Goal: Transaction & Acquisition: Book appointment/travel/reservation

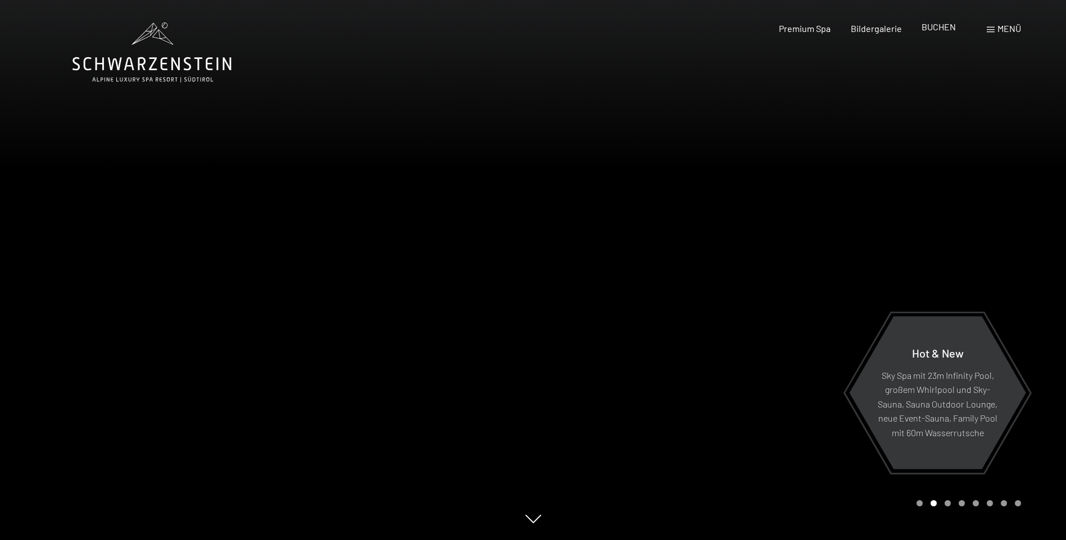
click at [934, 30] on span "BUCHEN" at bounding box center [938, 26] width 34 height 11
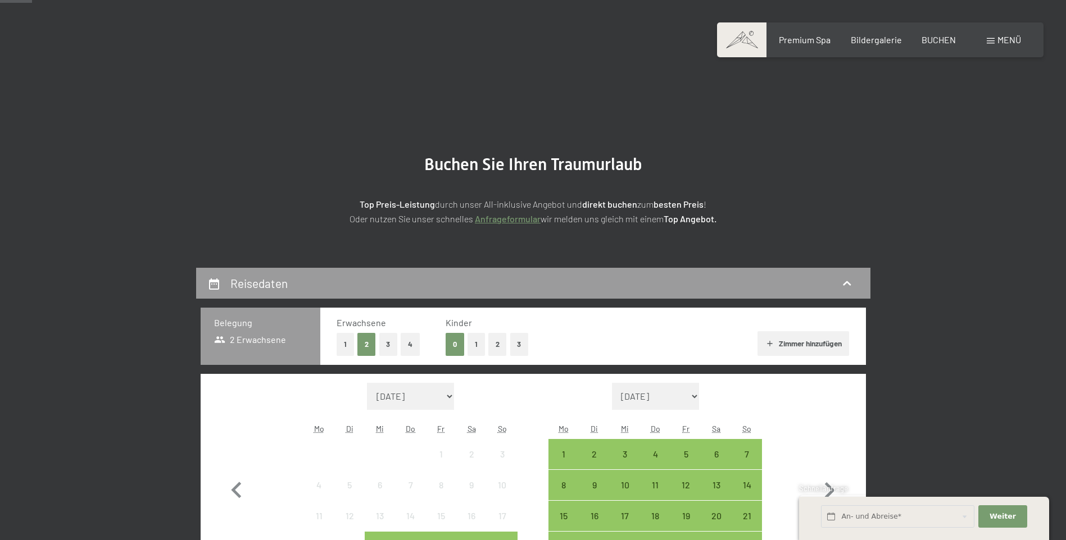
scroll to position [112, 0]
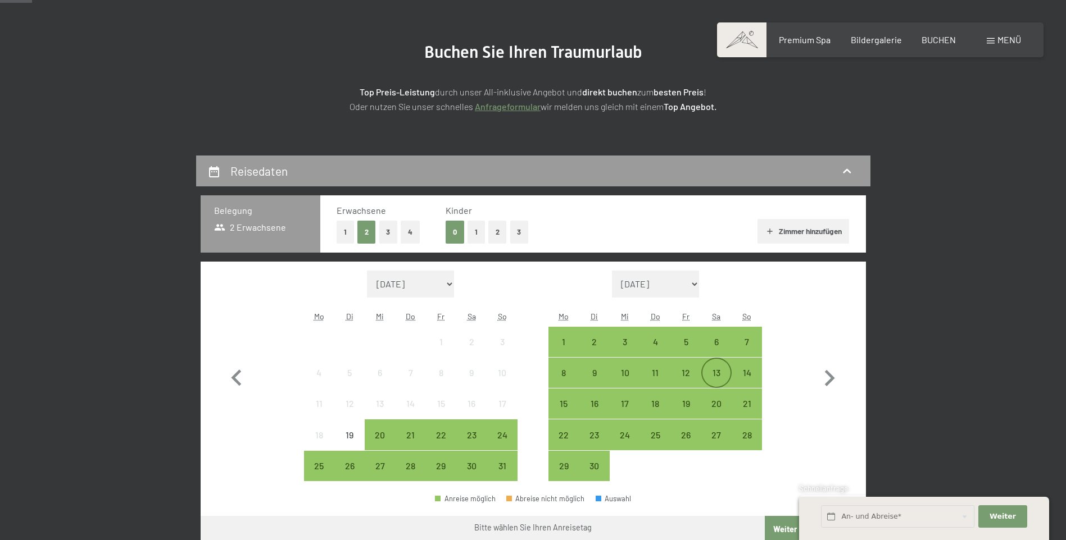
click at [713, 374] on div "13" at bounding box center [716, 383] width 28 height 28
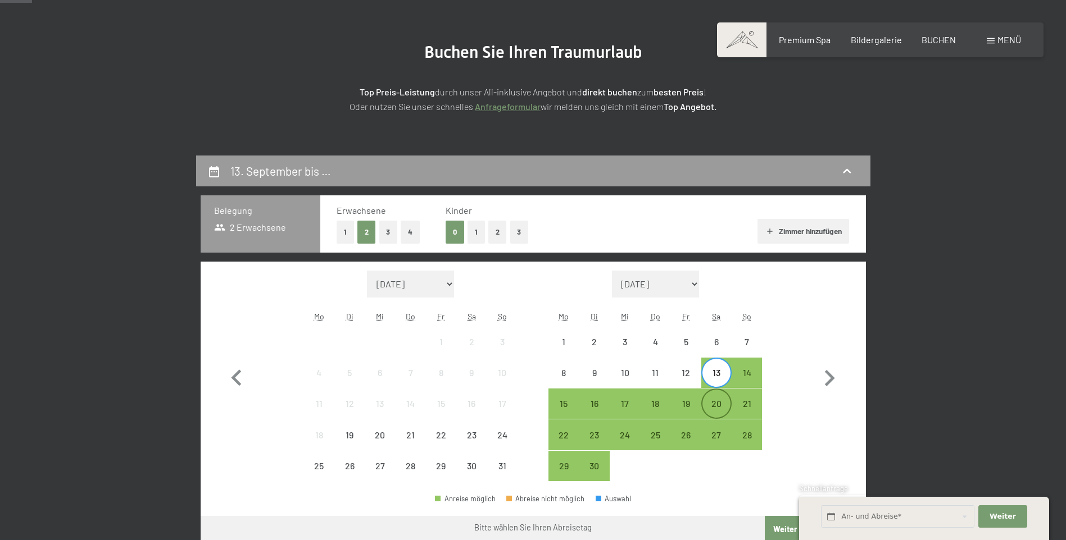
click at [723, 401] on div "20" at bounding box center [716, 413] width 28 height 28
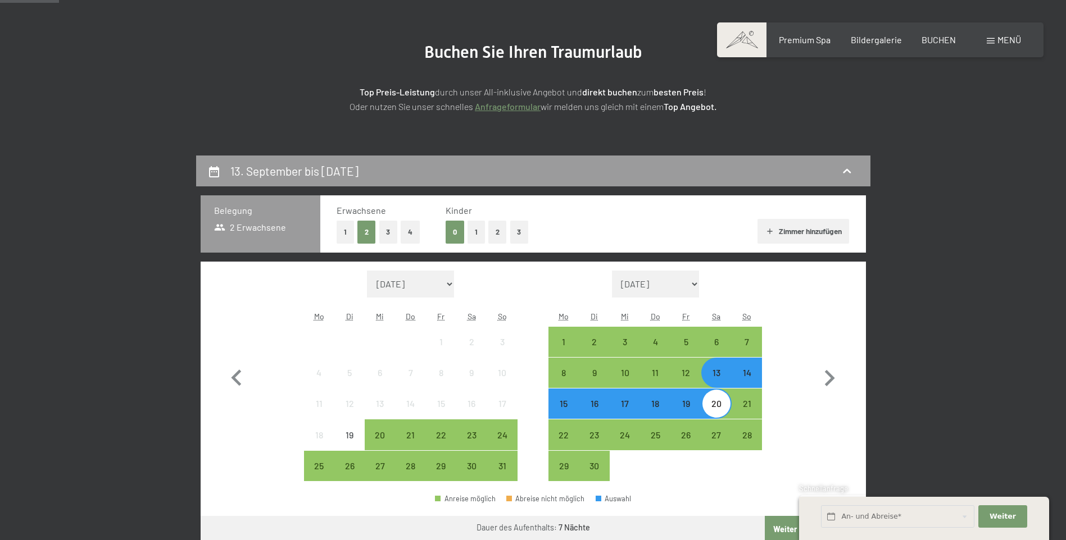
scroll to position [337, 0]
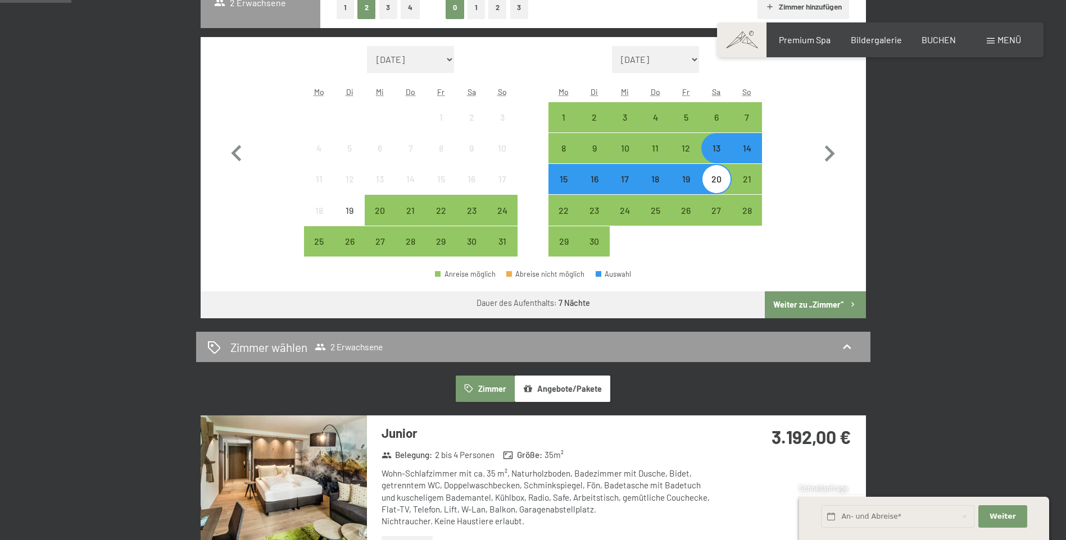
click at [808, 305] on button "Weiter zu „Zimmer“" at bounding box center [815, 305] width 101 height 27
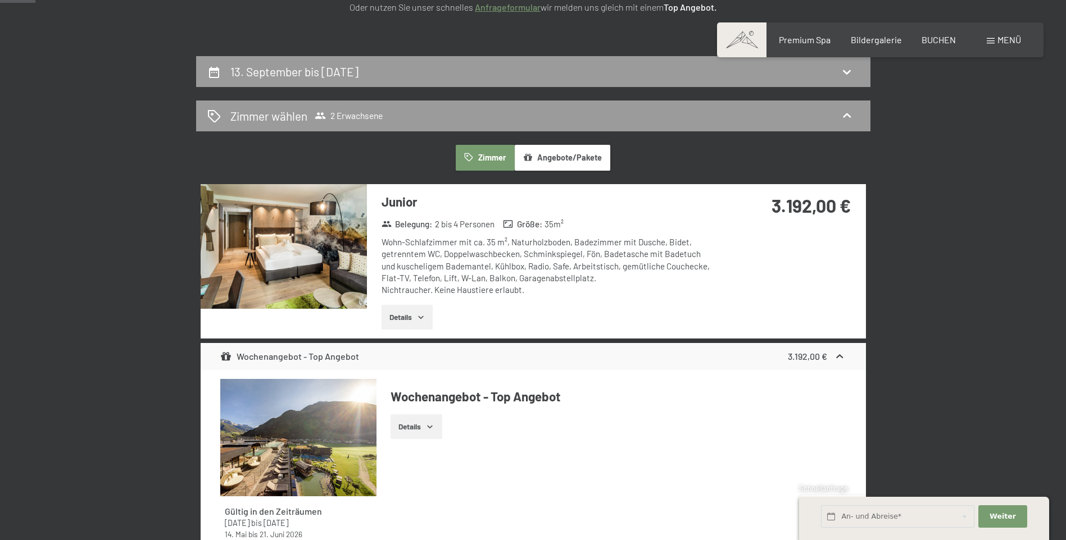
scroll to position [0, 0]
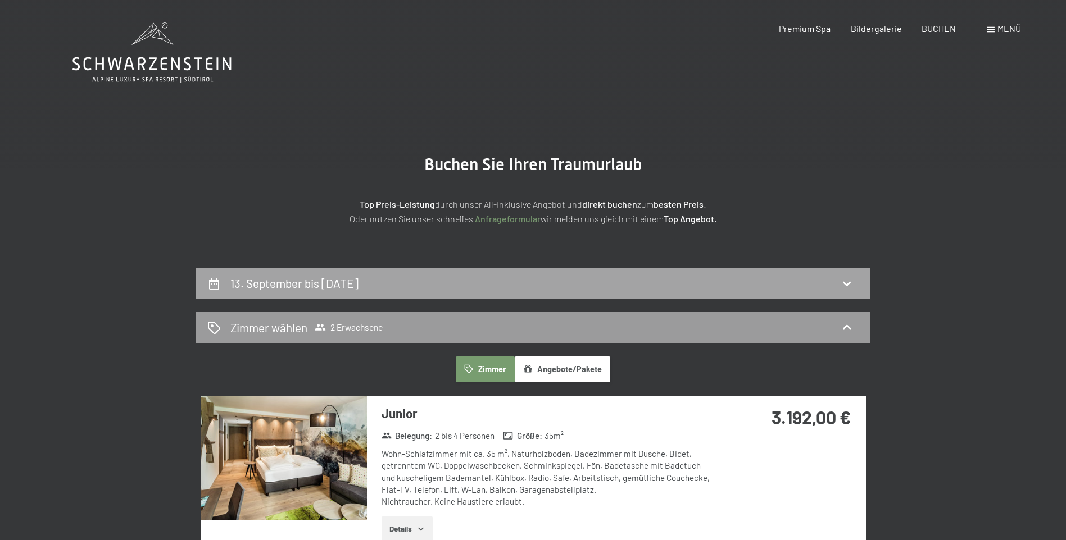
click at [632, 281] on div "13. September bis 20. September 2025" at bounding box center [533, 283] width 652 height 16
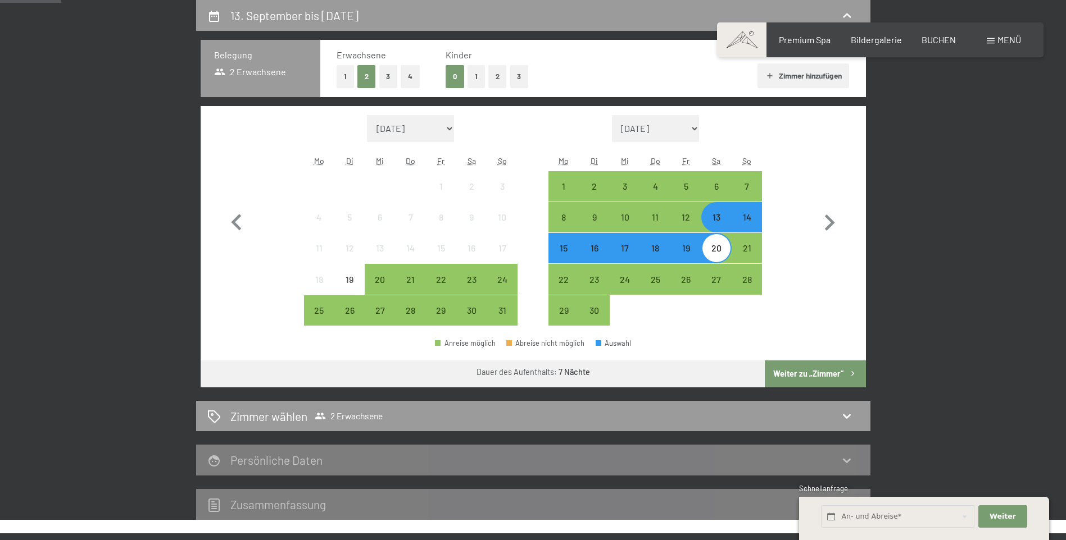
scroll to position [212, 0]
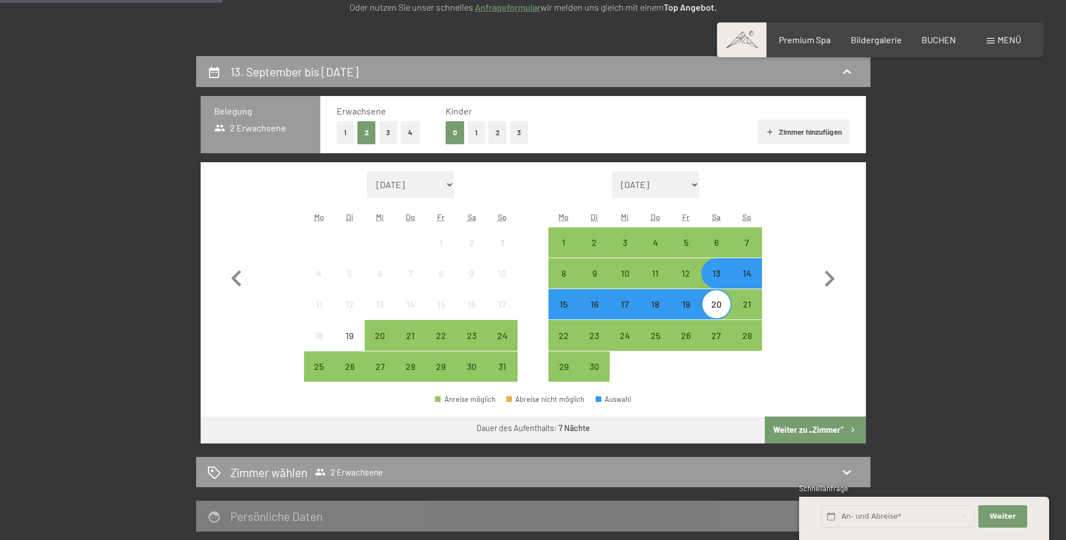
click at [596, 295] on div "16" at bounding box center [594, 304] width 28 height 28
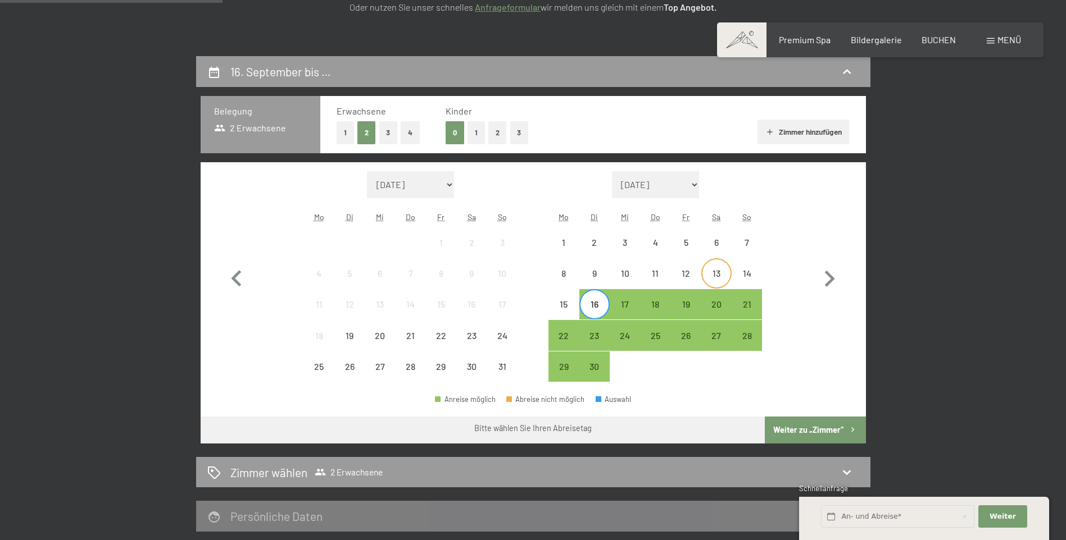
click at [719, 276] on div "13" at bounding box center [716, 283] width 28 height 28
click at [594, 304] on div "16" at bounding box center [594, 314] width 28 height 28
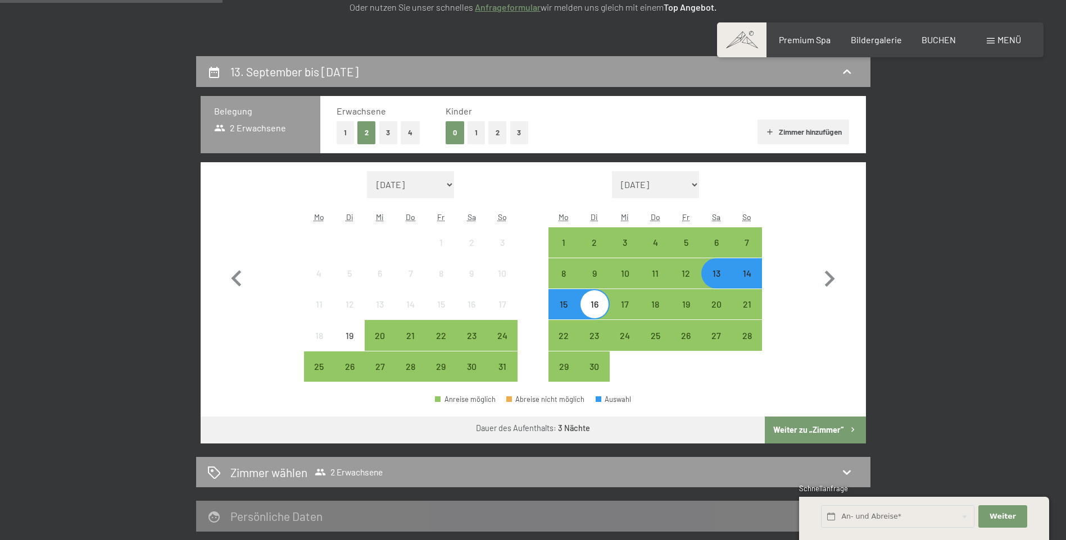
click at [824, 430] on button "Weiter zu „Zimmer“" at bounding box center [815, 430] width 101 height 27
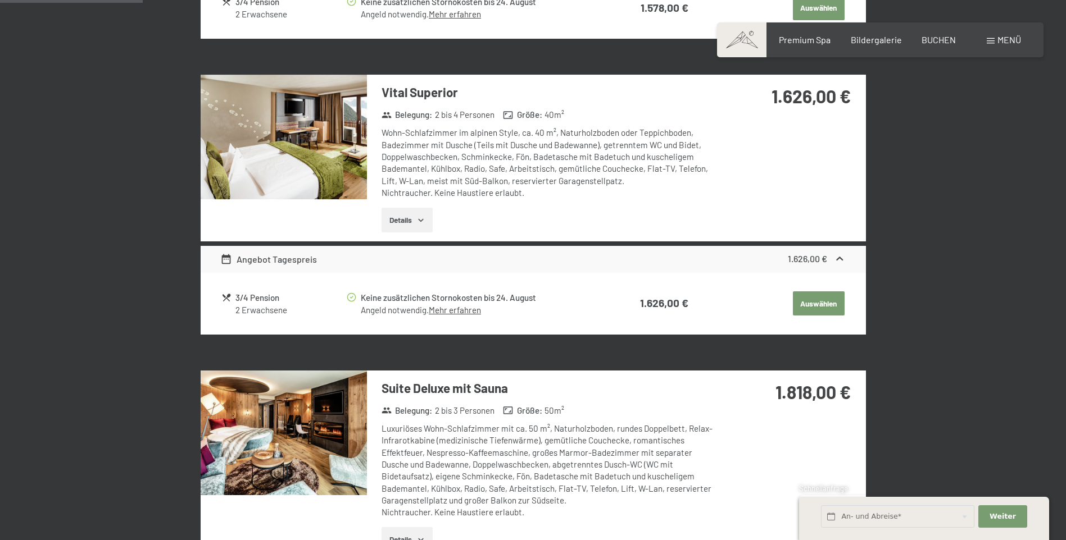
scroll to position [437, 0]
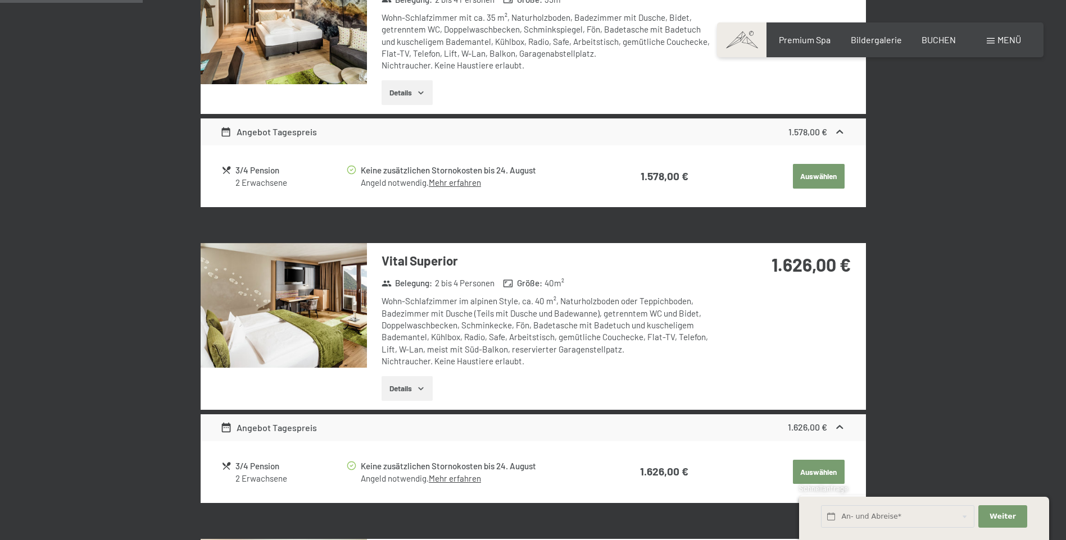
click at [839, 425] on icon at bounding box center [840, 428] width 12 height 12
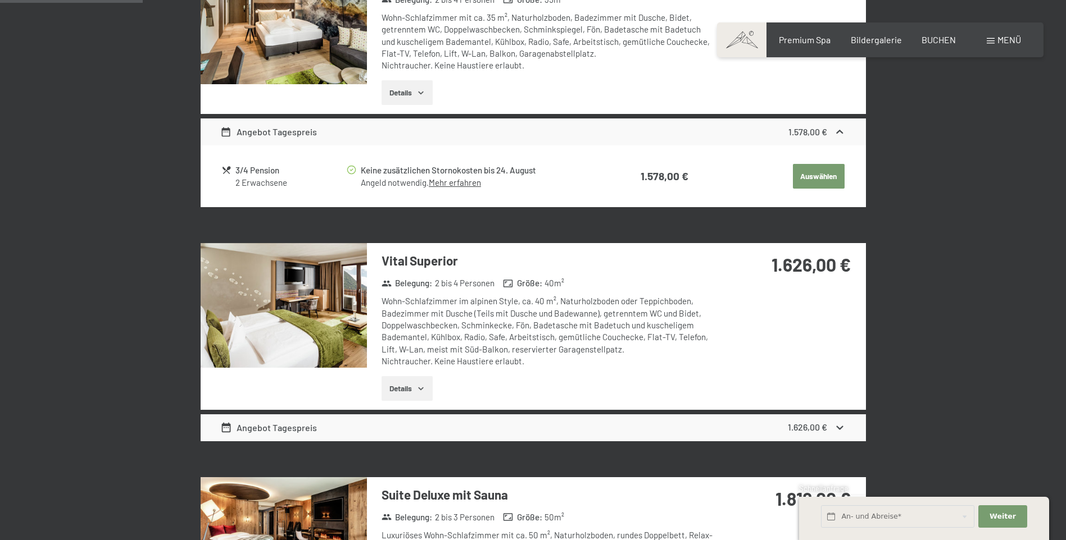
click at [839, 425] on icon at bounding box center [840, 428] width 12 height 12
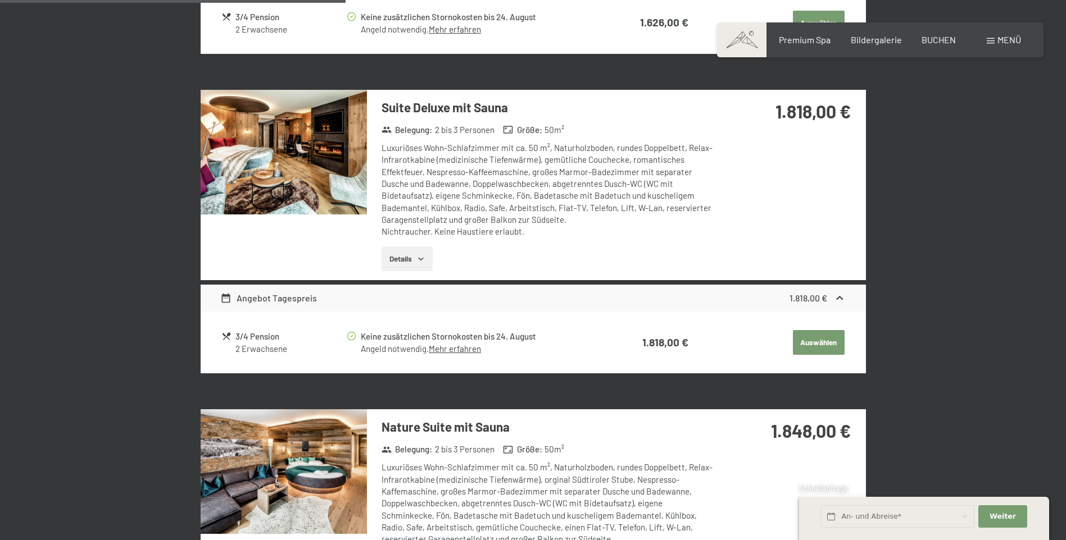
scroll to position [1055, 0]
